Goal: Transaction & Acquisition: Purchase product/service

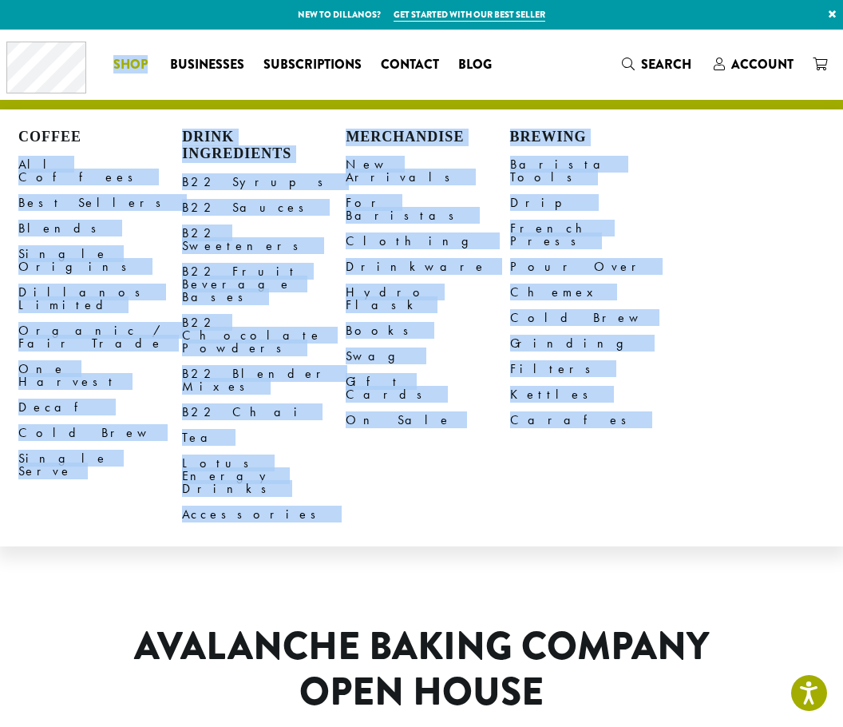
click at [145, 64] on li "Coffee All Coffees Best Sellers Blends Single Origins Dillanos Limited Organic …" at bounding box center [132, 65] width 57 height 26
click at [46, 164] on link "All Coffees" at bounding box center [100, 171] width 164 height 38
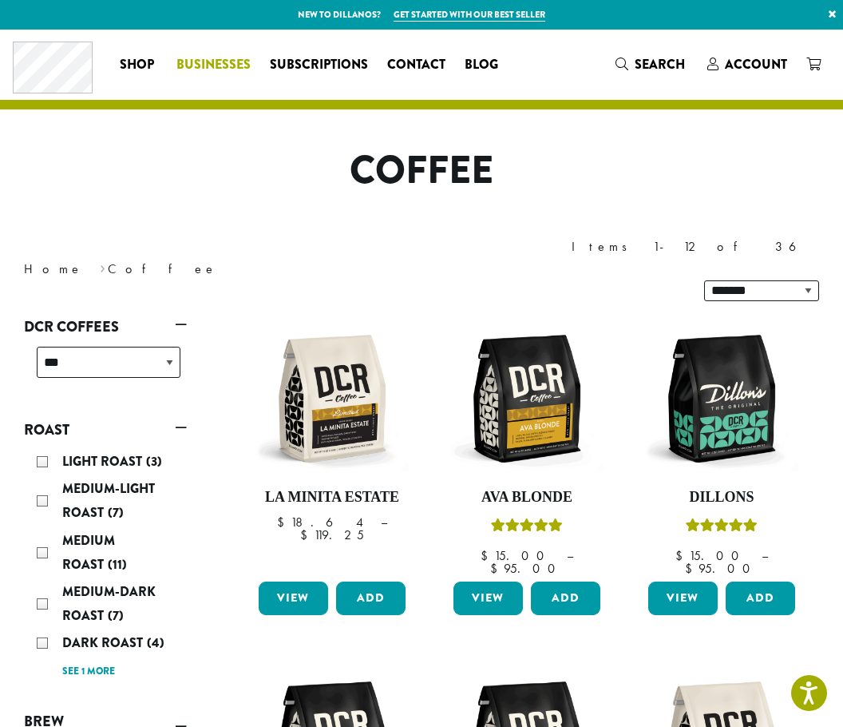
click at [208, 65] on span "Businesses" at bounding box center [213, 65] width 74 height 20
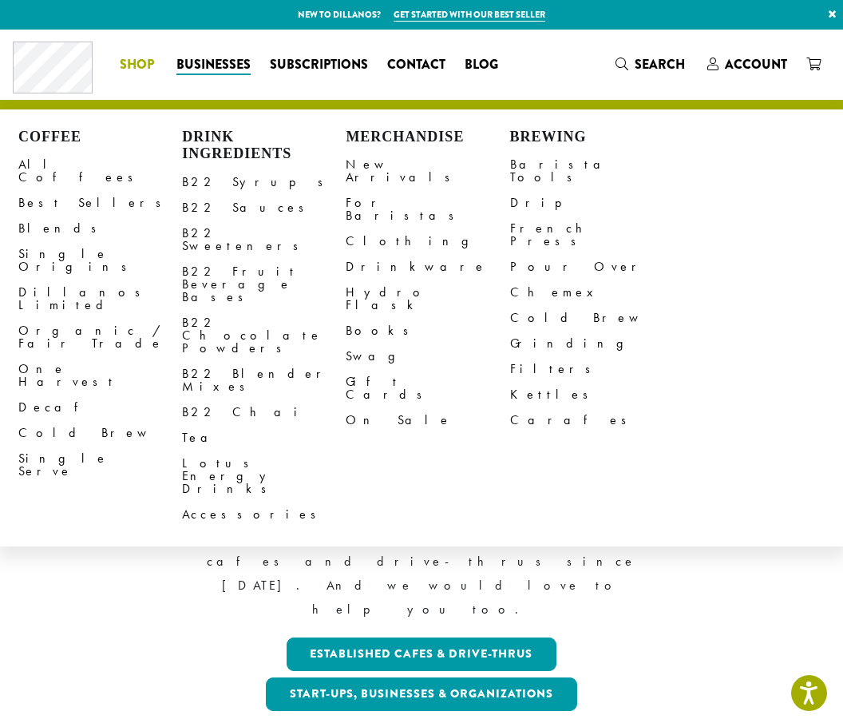
click at [133, 55] on li "Coffee All Coffees Best Sellers Blends Single Origins Dillanos Limited Organic …" at bounding box center [138, 65] width 57 height 26
click at [248, 450] on link "Lotus Energy Drinks" at bounding box center [264, 475] width 164 height 51
